Goal: Information Seeking & Learning: Learn about a topic

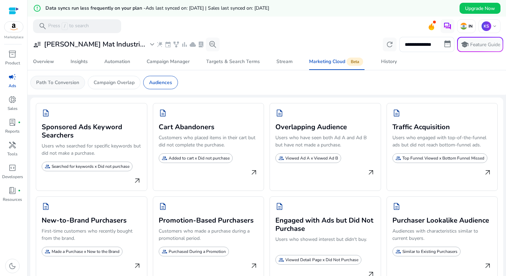
click at [49, 82] on p "Path To Conversion" at bounding box center [57, 82] width 43 height 7
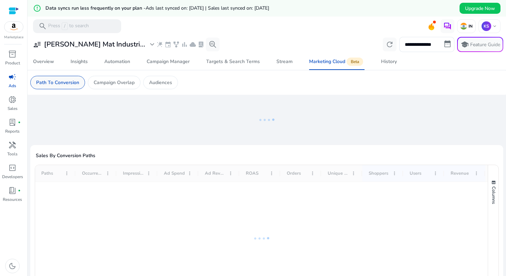
click at [58, 83] on p "Path To Conversion" at bounding box center [57, 82] width 43 height 7
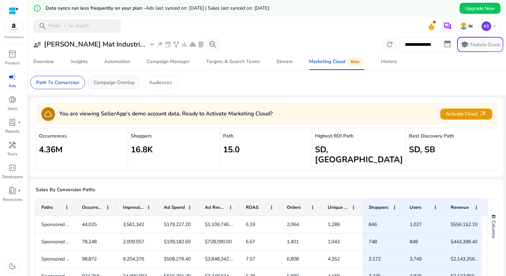
click at [109, 86] on div "Campaign Overlap" at bounding box center [114, 82] width 53 height 13
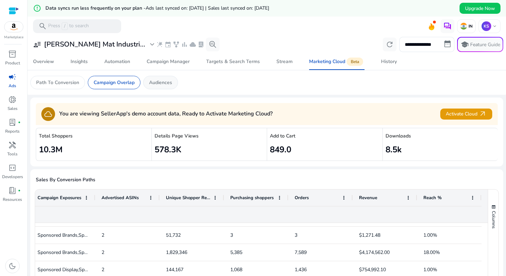
click at [153, 79] on p "Audiences" at bounding box center [160, 82] width 23 height 7
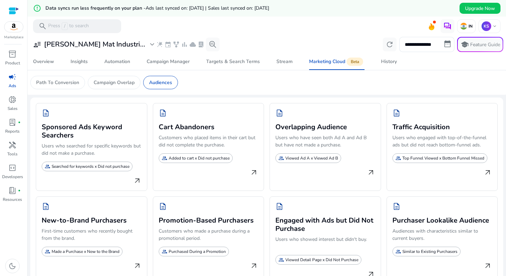
scroll to position [17, 0]
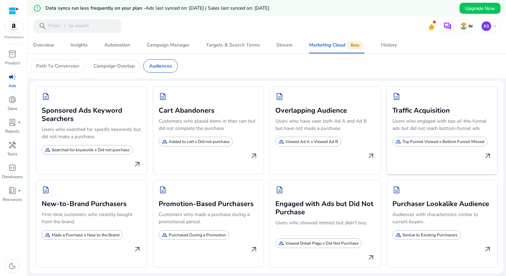
click at [409, 110] on h3 "Traffic Acquisition" at bounding box center [443, 110] width 100 height 10
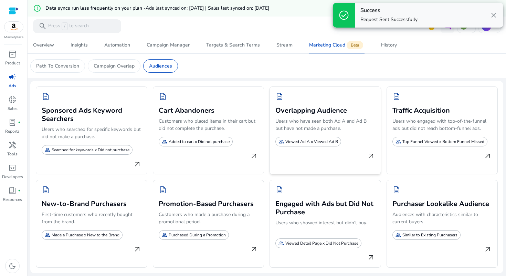
click at [323, 146] on div "group Viewed Ad A x Viewed Ad B" at bounding box center [308, 142] width 66 height 10
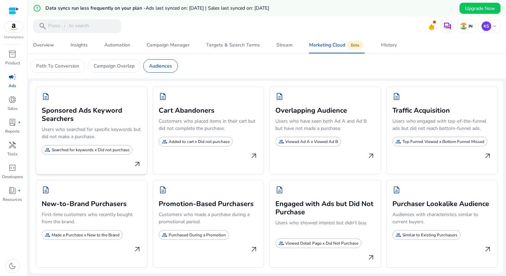
scroll to position [0, 0]
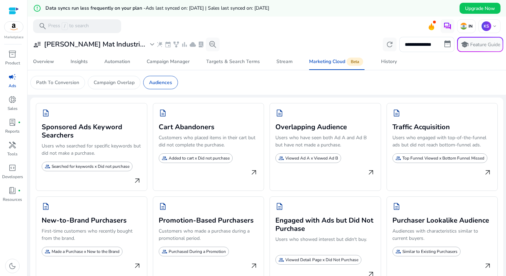
click at [120, 73] on mat-card "Path To Conversion Campaign Overlap Audiences" at bounding box center [267, 82] width 484 height 24
click at [60, 77] on div "Path To Conversion" at bounding box center [57, 82] width 55 height 13
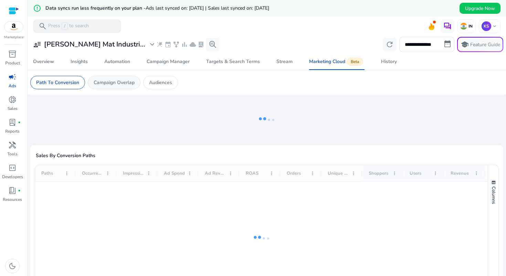
click at [107, 79] on p "Campaign Overlap" at bounding box center [114, 82] width 41 height 7
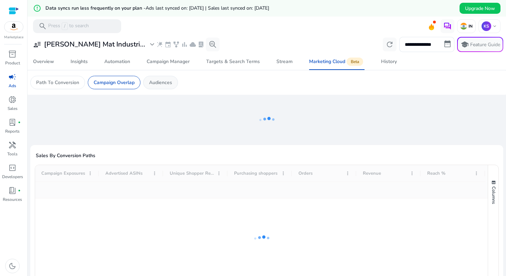
click at [155, 82] on p "Audiences" at bounding box center [160, 82] width 23 height 7
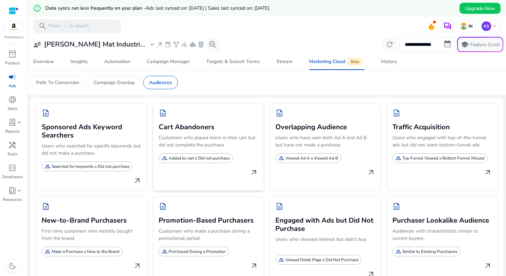
scroll to position [17, 0]
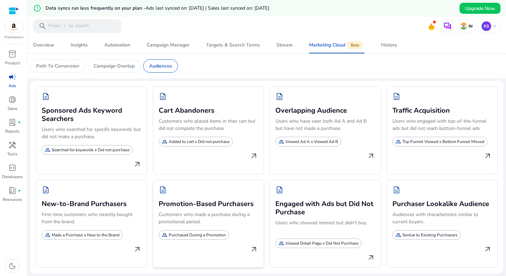
click at [163, 203] on h3 "Promotion-Based Purchasers" at bounding box center [209, 203] width 100 height 10
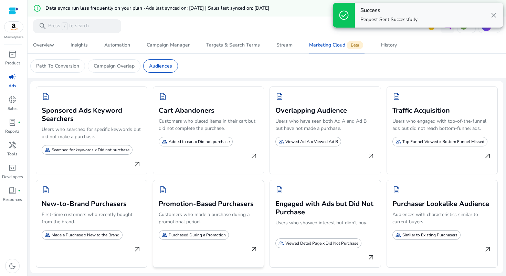
click at [163, 203] on h3 "Promotion-Based Purchasers" at bounding box center [209, 203] width 100 height 10
copy h3 "Promotion-Based Purchasers"
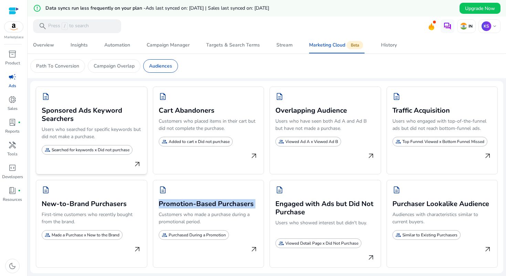
click at [57, 107] on h3 "Sponsored Ads Keyword Searchers" at bounding box center [92, 114] width 100 height 18
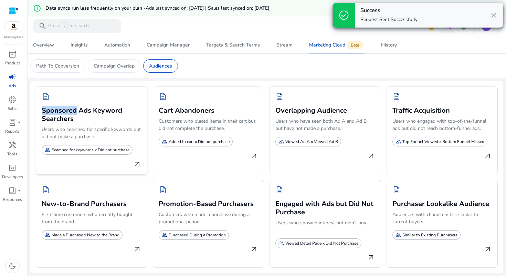
click at [57, 107] on h3 "Sponsored Ads Keyword Searchers" at bounding box center [92, 114] width 100 height 18
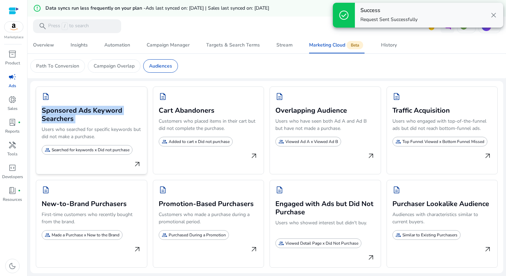
copy h3 "Sponsored Ads Keyword Searchers"
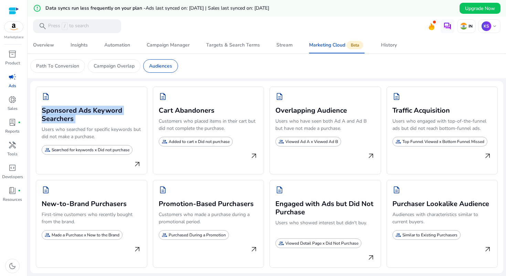
click at [219, 77] on mat-card "Path To Conversion Campaign Overlap Audiences" at bounding box center [267, 66] width 484 height 24
drag, startPoint x: 40, startPoint y: 110, endPoint x: 73, endPoint y: 120, distance: 34.5
click at [73, 120] on div "description Sponsored Ads Keyword Searchers Users who searched for specific key…" at bounding box center [92, 130] width 112 height 88
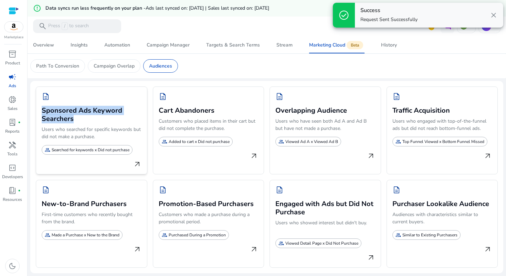
copy h3 "Sponsored Ads Keyword Searchers"
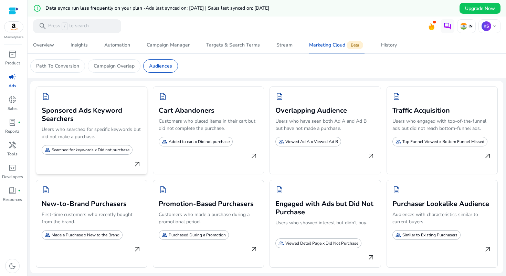
click at [49, 130] on p "Users who searched for specific keywords but did not make a purchase." at bounding box center [92, 134] width 100 height 17
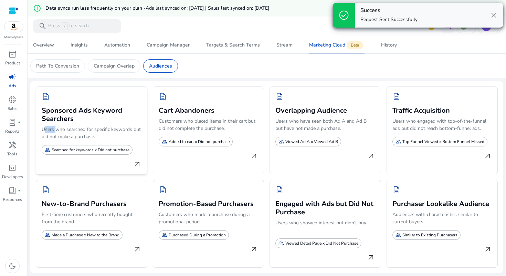
click at [49, 130] on p "Users who searched for specific keywords but did not make a purchase." at bounding box center [92, 134] width 100 height 17
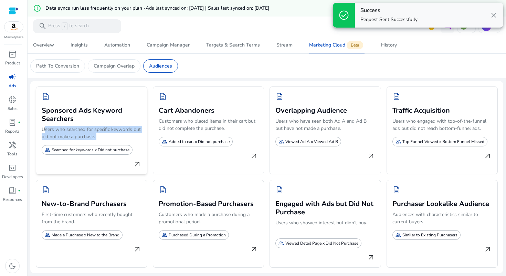
copy p "Users who searched for specific keywords but did not make a purchase."
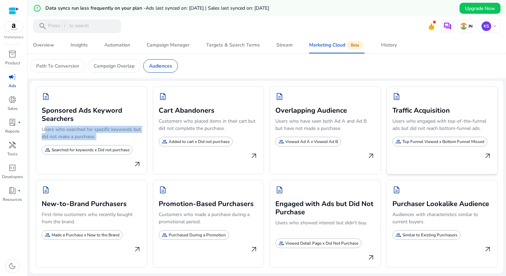
click at [407, 124] on p "Users who engaged with top-of-the-funnel ads but did not reach bottom-funnel ad…" at bounding box center [443, 125] width 100 height 17
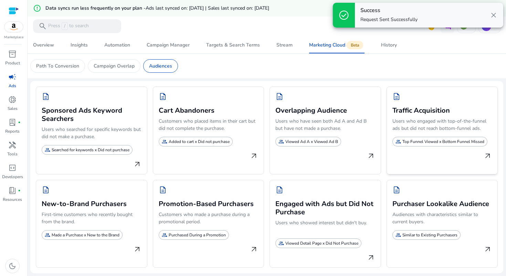
click at [407, 124] on p "Users who engaged with top-of-the-funnel ads but did not reach bottom-funnel ad…" at bounding box center [443, 125] width 100 height 17
copy p "Users who engaged with top-of-the-funnel ads but did not reach bottom-funnel ad…"
click at [404, 112] on h3 "Traffic Acquisition" at bounding box center [443, 110] width 100 height 10
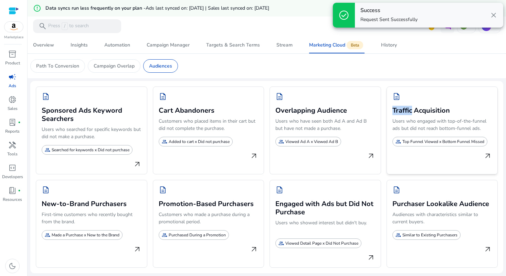
click at [404, 112] on h3 "Traffic Acquisition" at bounding box center [443, 110] width 100 height 10
copy h3 "Traffic Acquisition"
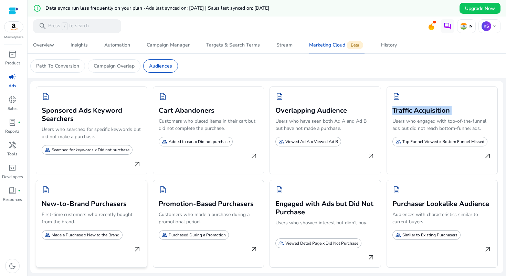
click at [63, 204] on h3 "New-to-Brand Purchasers" at bounding box center [92, 203] width 100 height 10
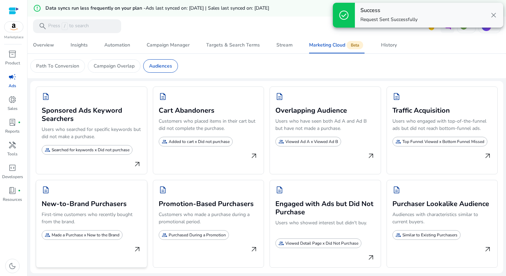
click at [63, 204] on h3 "New-to-Brand Purchasers" at bounding box center [92, 203] width 100 height 10
copy h3 "New-to-Brand Purchasers"
click at [66, 213] on p "First-time customers who recently bought from the brand." at bounding box center [92, 219] width 100 height 17
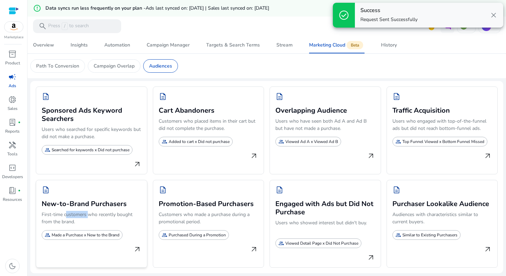
click at [66, 213] on p "First-time customers who recently bought from the brand." at bounding box center [92, 219] width 100 height 17
copy p "First-time customers who recently bought from the brand."
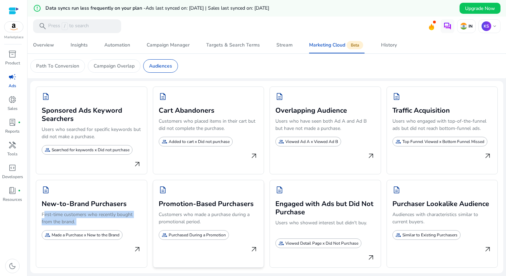
click at [196, 205] on h3 "Promotion-Based Purchasers" at bounding box center [209, 203] width 100 height 10
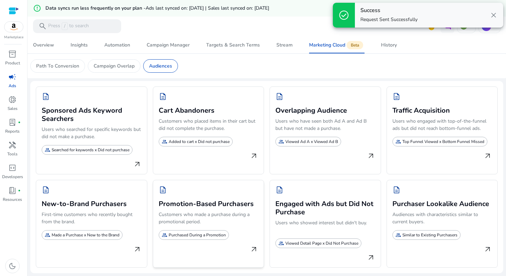
click at [196, 205] on h3 "Promotion-Based Purchasers" at bounding box center [209, 203] width 100 height 10
copy h3 "Promotion-Based Purchasers"
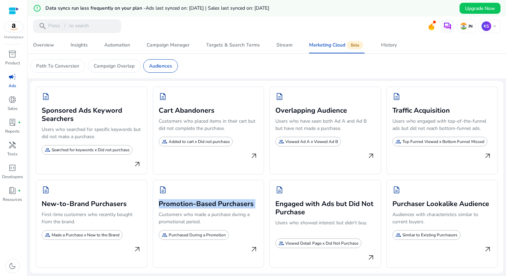
click at [296, 274] on div "**********" at bounding box center [266, 147] width 473 height 257
click at [395, 203] on h3 "Purchaser Lookalike Audience" at bounding box center [443, 203] width 100 height 10
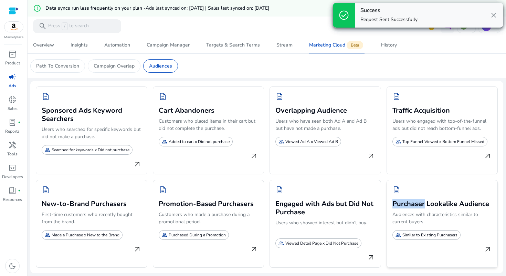
click at [395, 203] on h3 "Purchaser Lookalike Audience" at bounding box center [443, 203] width 100 height 10
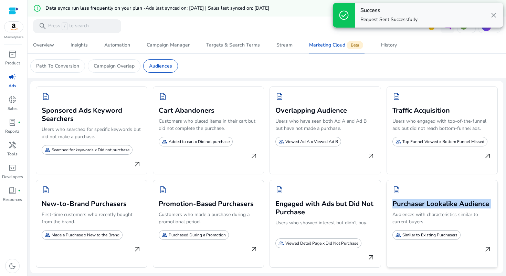
copy h3 "Purchaser Lookalike Audience"
click at [401, 219] on p "Audiences with characteristics similar to current buyers." at bounding box center [443, 219] width 100 height 17
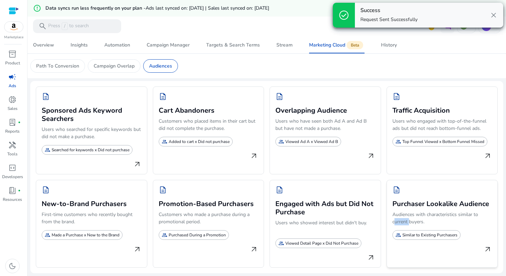
click at [401, 219] on p "Audiences with characteristics similar to current buyers." at bounding box center [443, 219] width 100 height 17
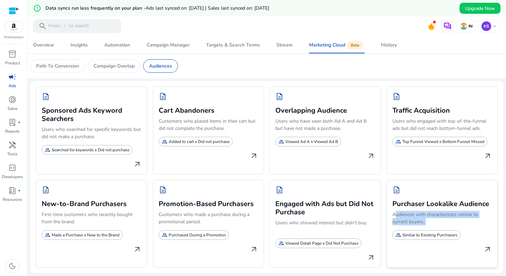
click at [401, 205] on h3 "Purchaser Lookalike Audience" at bounding box center [443, 203] width 100 height 10
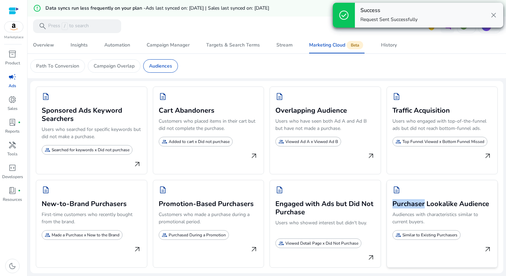
click at [401, 205] on h3 "Purchaser Lookalike Audience" at bounding box center [443, 203] width 100 height 10
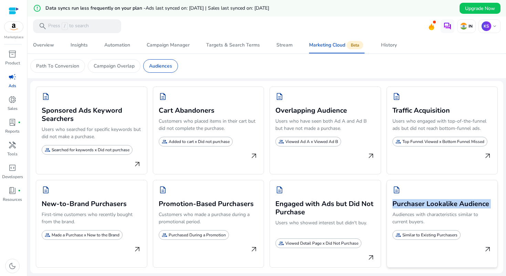
scroll to position [0, 0]
